Goal: Obtain resource: Download file/media

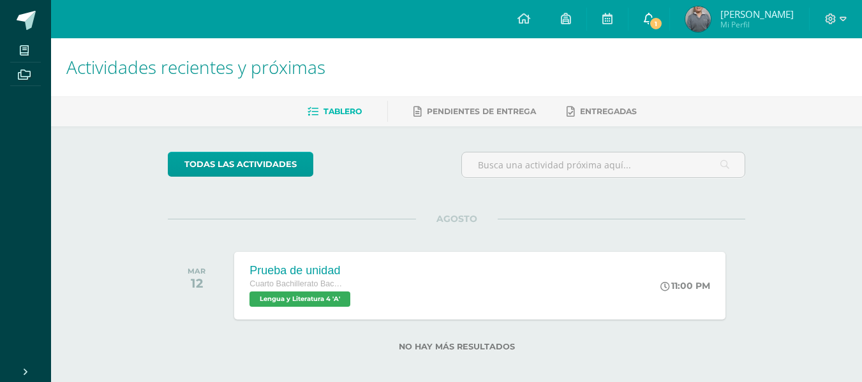
click at [654, 13] on icon at bounding box center [649, 18] width 10 height 11
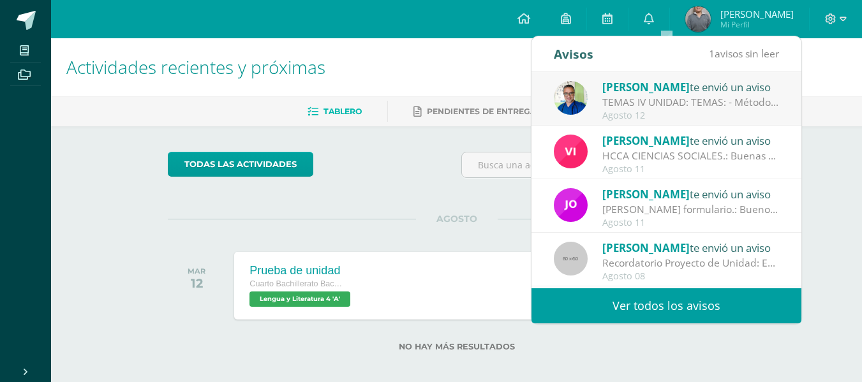
click at [670, 105] on div "TEMAS IV UNIDAD: TEMAS: - Método científico - Teoría celular - Taxonomía - Códi…" at bounding box center [690, 102] width 177 height 15
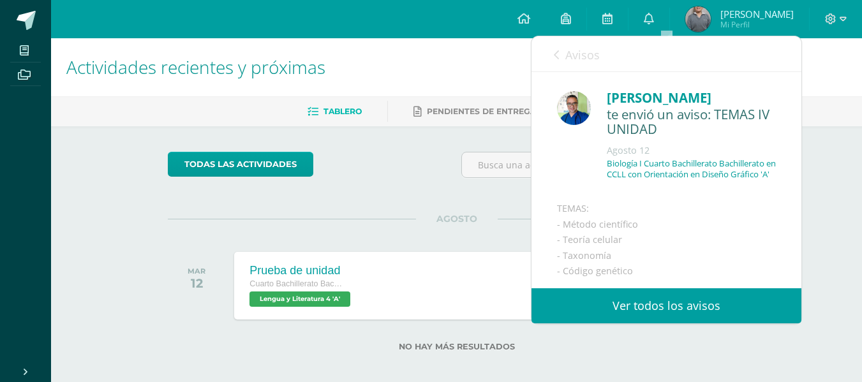
scroll to position [191, 0]
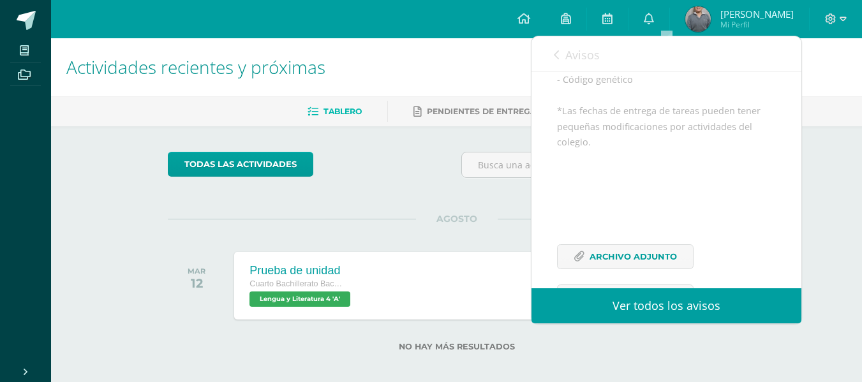
drag, startPoint x: 788, startPoint y: 89, endPoint x: 144, endPoint y: 314, distance: 682.5
drag, startPoint x: 144, startPoint y: 314, endPoint x: 613, endPoint y: 215, distance: 479.8
click at [613, 215] on div "TEMAS: - Método científico - Teoría celular - Taxonomía - Código genético *Las …" at bounding box center [666, 167] width 219 height 315
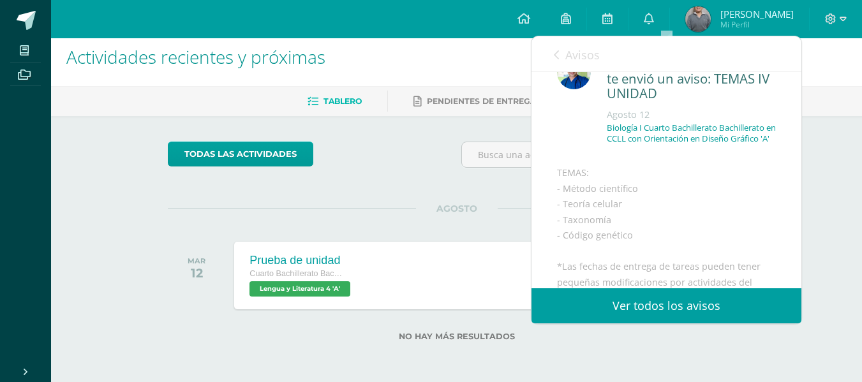
scroll to position [0, 0]
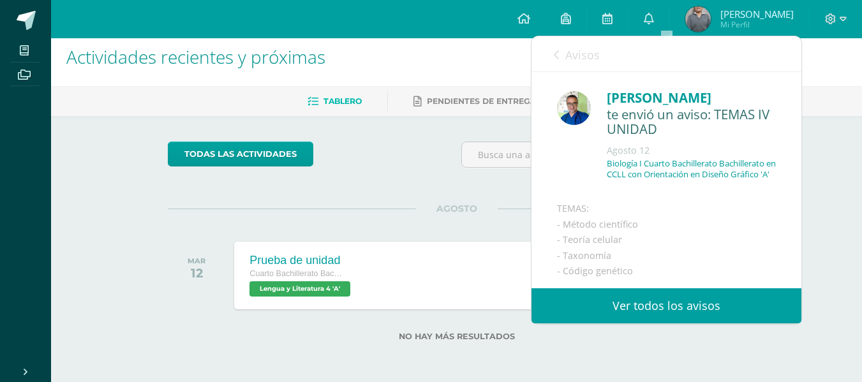
click at [584, 60] on span "Avisos" at bounding box center [582, 54] width 34 height 15
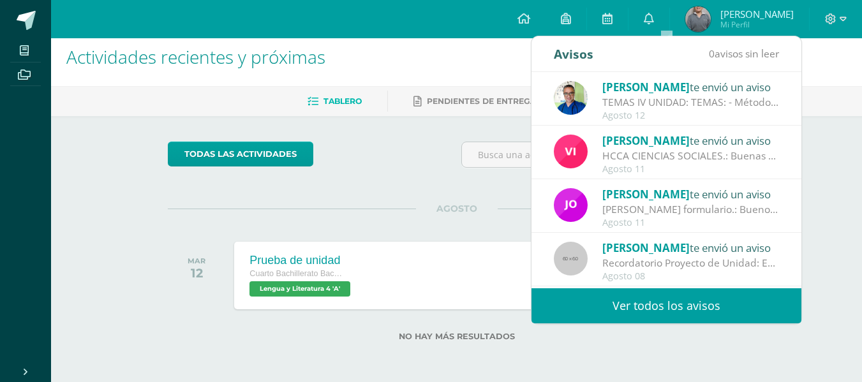
click at [638, 152] on div "HCCA CIENCIAS SOCIALES.: Buenas tardes a todos, un gusto saludarles. Por este m…" at bounding box center [690, 156] width 177 height 15
click at [637, 154] on div "HCCA CIENCIAS SOCIALES.: Buenas tardes a todos, un gusto saludarles. Por este m…" at bounding box center [690, 156] width 177 height 15
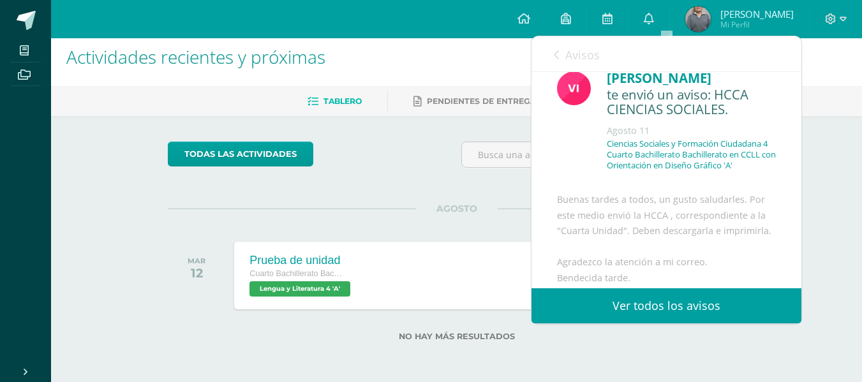
scroll to position [211, 0]
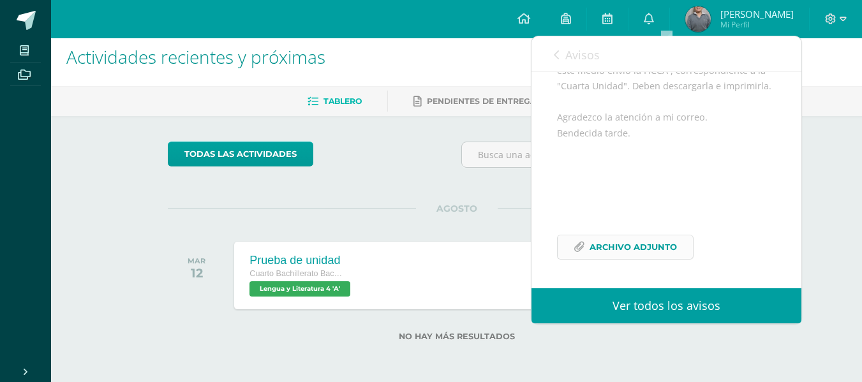
click at [661, 244] on span "Archivo Adjunto" at bounding box center [632, 247] width 87 height 24
click at [559, 59] on link "Avisos" at bounding box center [577, 54] width 46 height 36
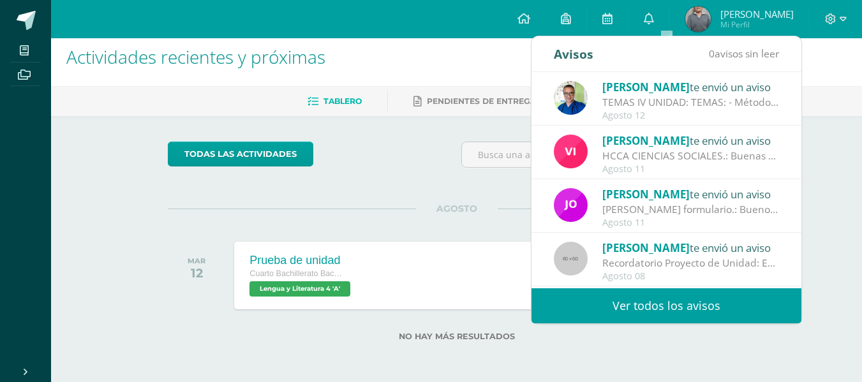
click at [595, 114] on div "[PERSON_NAME] te envió un aviso TEMAS IV UNIDAD: TEMAS: - Método científico - T…" at bounding box center [666, 99] width 225 height 42
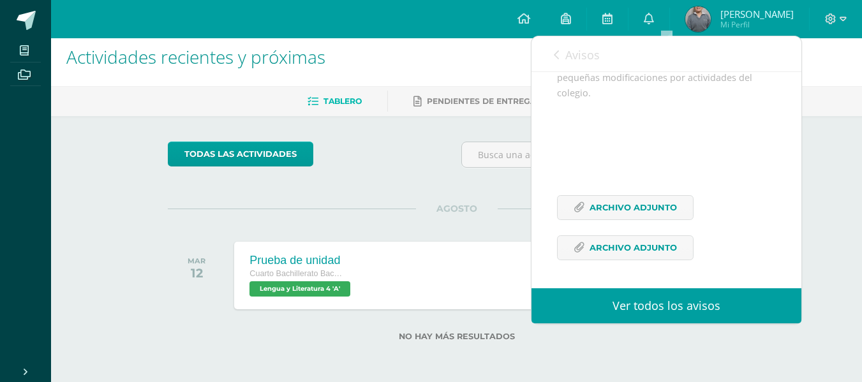
scroll to position [283, 0]
click at [650, 242] on span "Archivo Adjunto" at bounding box center [632, 248] width 87 height 24
click at [644, 218] on span "Archivo Adjunto" at bounding box center [632, 208] width 87 height 24
